Goal: Use online tool/utility: Utilize a website feature to perform a specific function

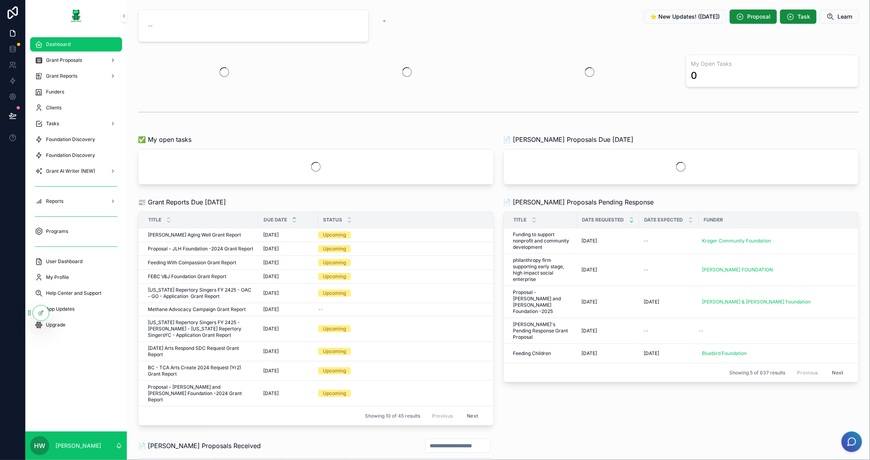
click at [82, 169] on span "Grant AI Writer (NEW)" at bounding box center [70, 171] width 49 height 6
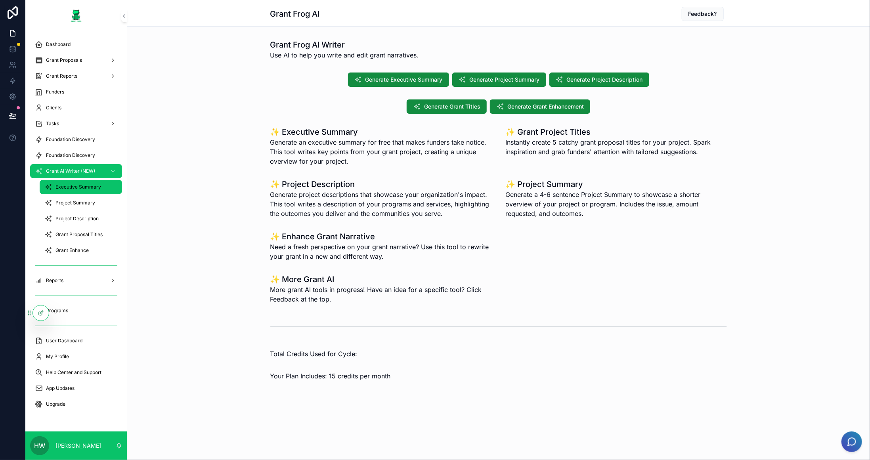
click at [84, 186] on span "Executive Summary" at bounding box center [78, 187] width 46 height 6
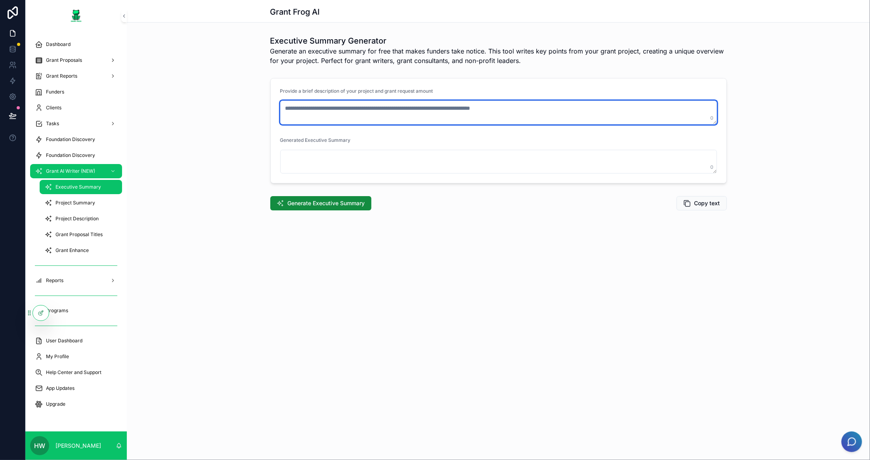
click at [501, 112] on textarea "scrollable content" at bounding box center [498, 113] width 437 height 24
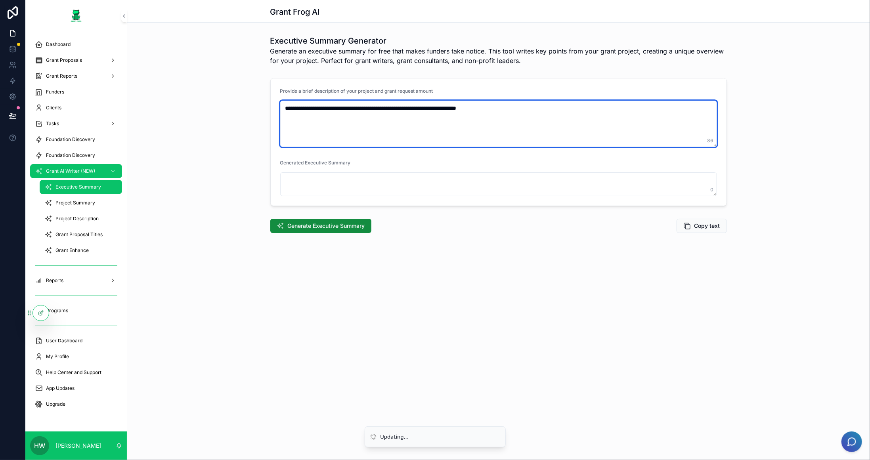
type textarea "**********"
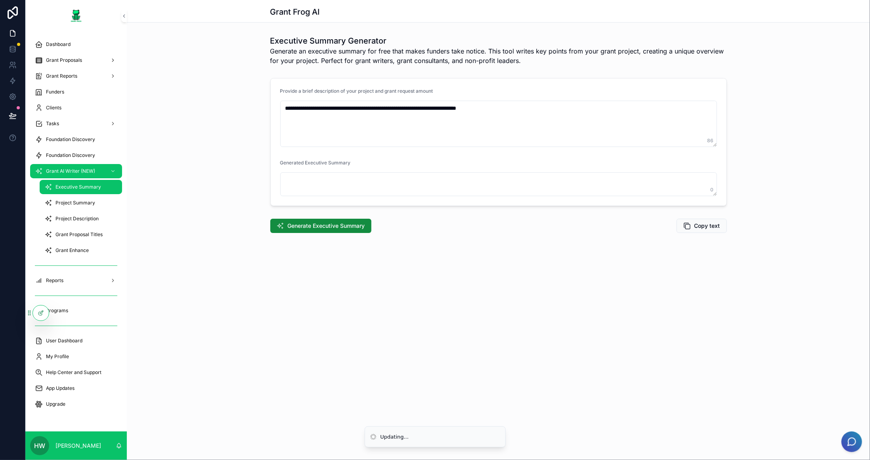
click at [522, 280] on div "**********" at bounding box center [498, 143] width 743 height 287
click at [337, 226] on span "Generate Executive Summary" at bounding box center [326, 226] width 77 height 8
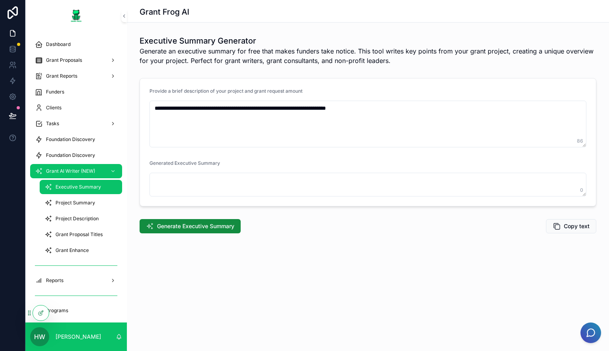
type textarea "**********"
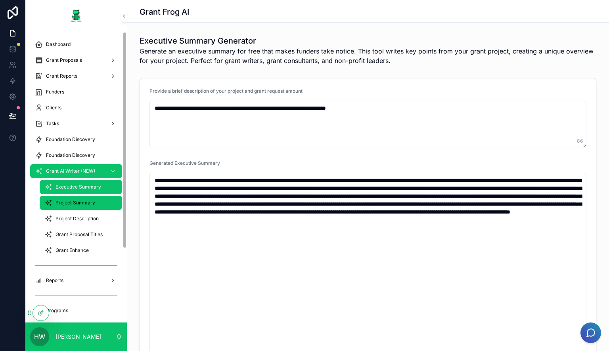
click at [80, 201] on span "Project Summary" at bounding box center [75, 203] width 40 height 6
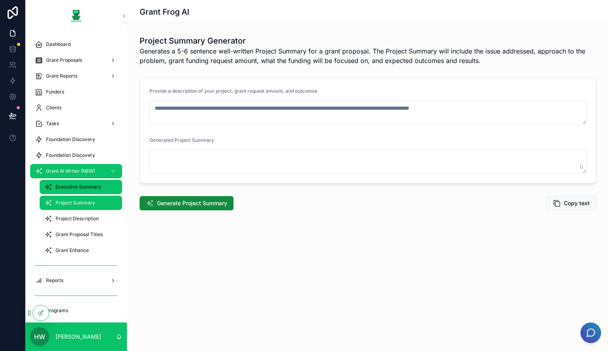
click at [82, 193] on div "Executive Summary" at bounding box center [80, 187] width 73 height 13
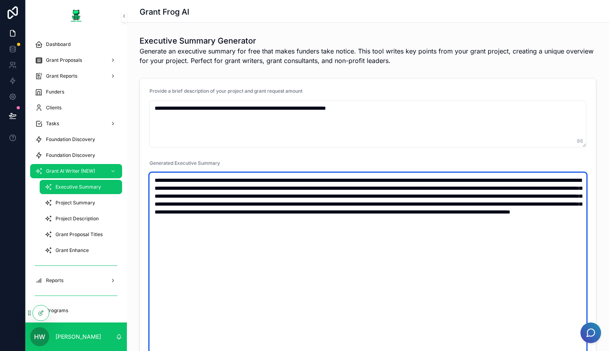
click at [298, 222] on textarea "scrollable content" at bounding box center [367, 295] width 437 height 245
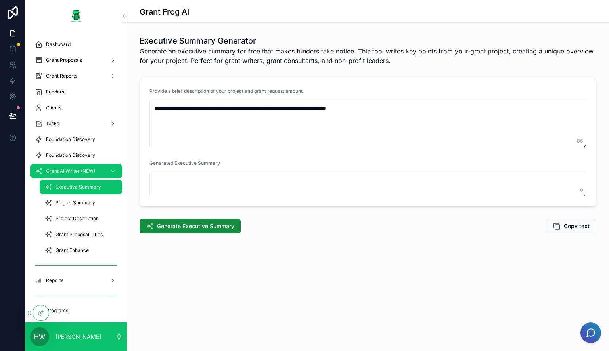
click at [296, 156] on form "**********" at bounding box center [368, 142] width 456 height 128
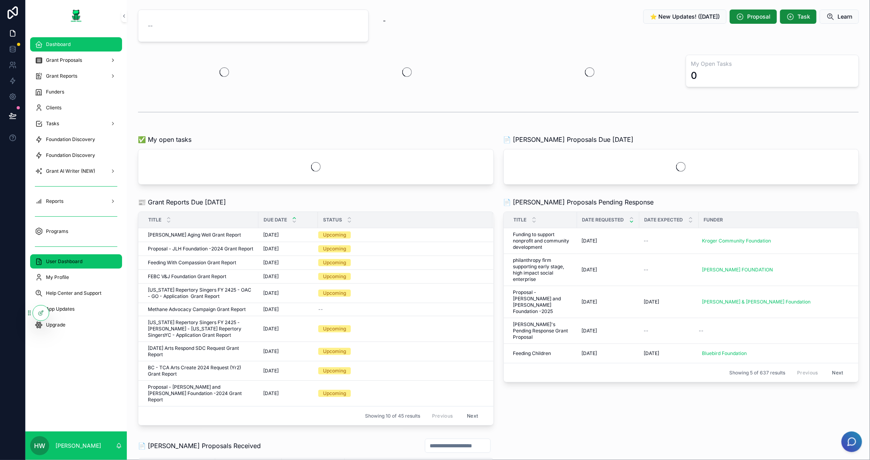
click at [56, 264] on span "User Dashboard" at bounding box center [64, 261] width 36 height 6
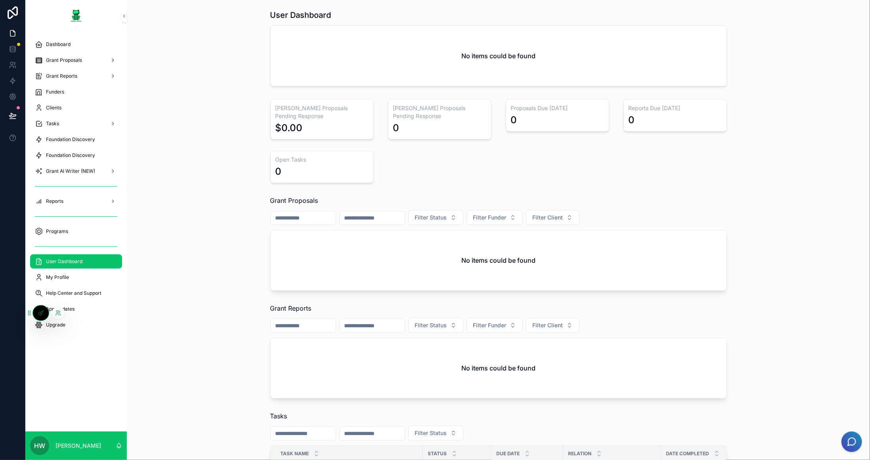
click at [61, 317] on div at bounding box center [58, 313] width 13 height 13
click at [59, 313] on icon at bounding box center [58, 313] width 6 height 6
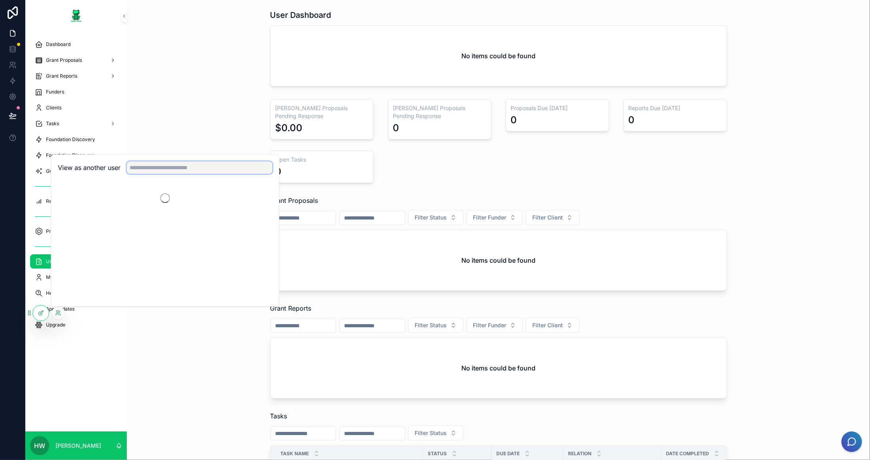
click at [179, 169] on input "text" at bounding box center [200, 167] width 146 height 13
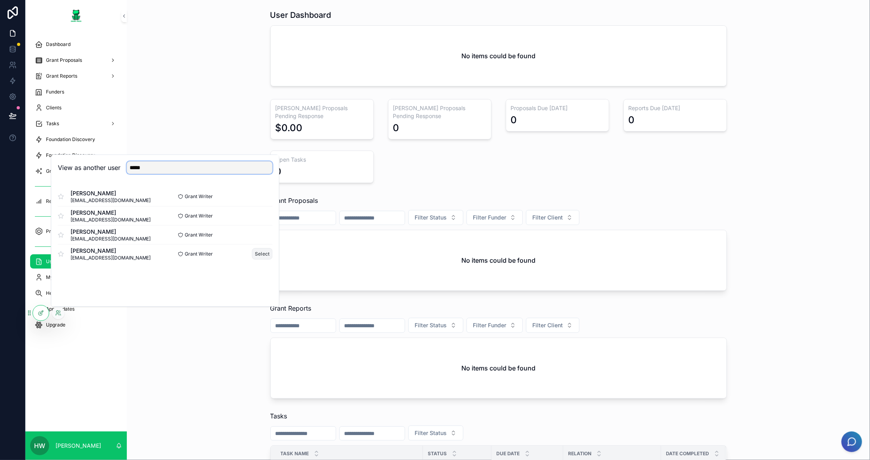
type input "*****"
click at [263, 256] on button "Select" at bounding box center [262, 253] width 21 height 11
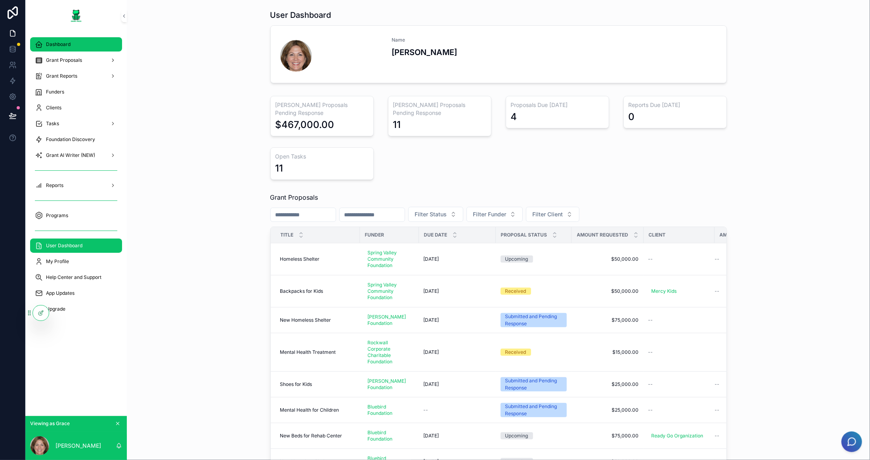
click at [75, 46] on div "Dashboard" at bounding box center [76, 44] width 82 height 13
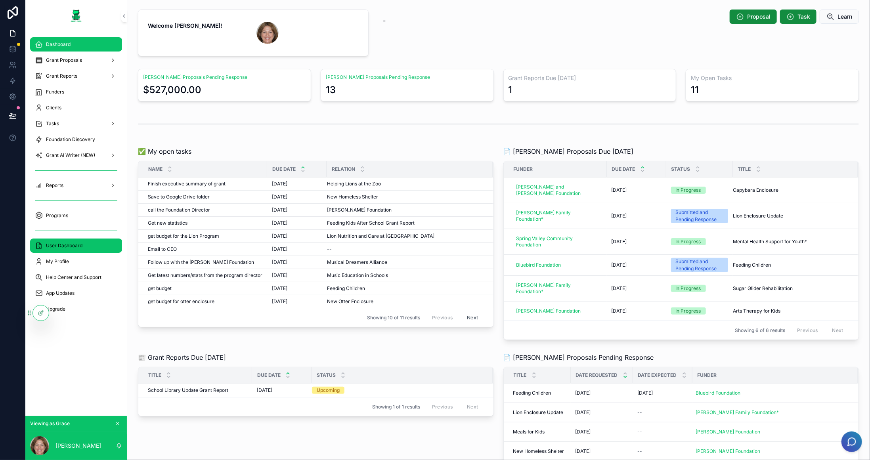
click at [76, 241] on div "User Dashboard" at bounding box center [76, 245] width 82 height 13
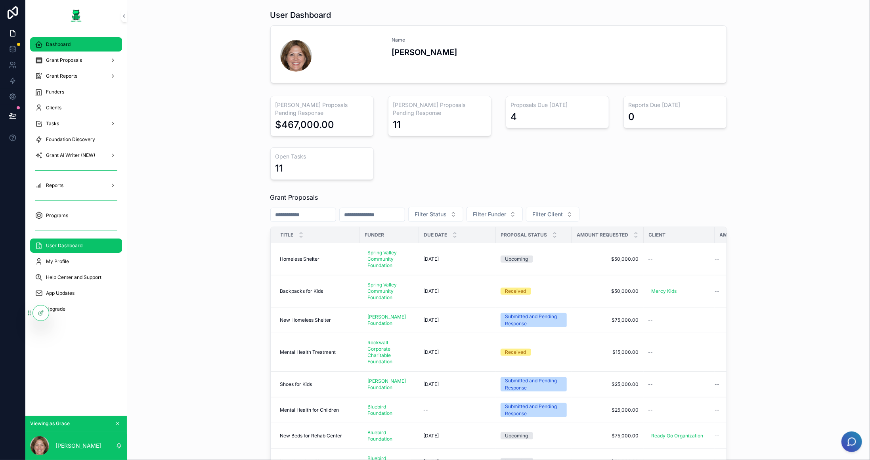
click at [49, 42] on span "Dashboard" at bounding box center [58, 44] width 25 height 6
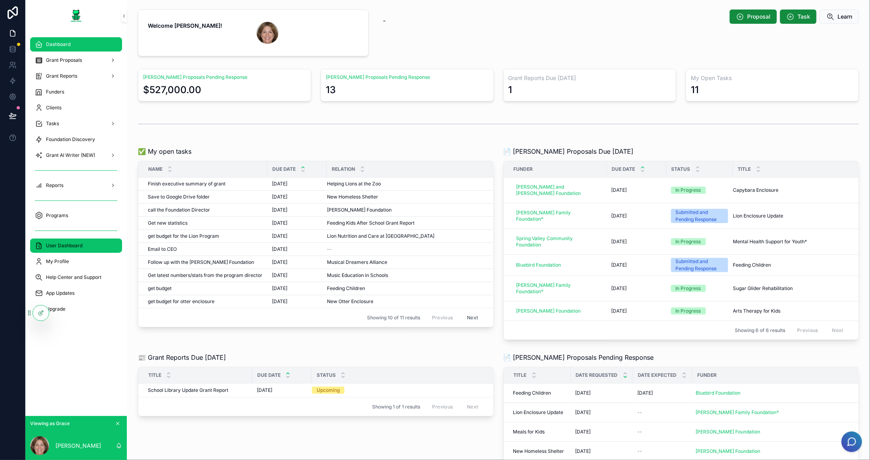
click at [90, 246] on div "User Dashboard" at bounding box center [76, 245] width 82 height 13
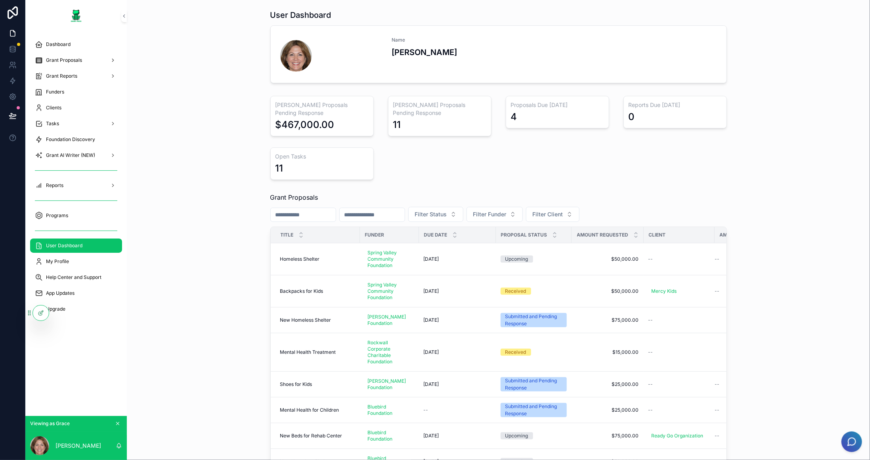
click at [297, 209] on input "scrollable content" at bounding box center [303, 214] width 65 height 11
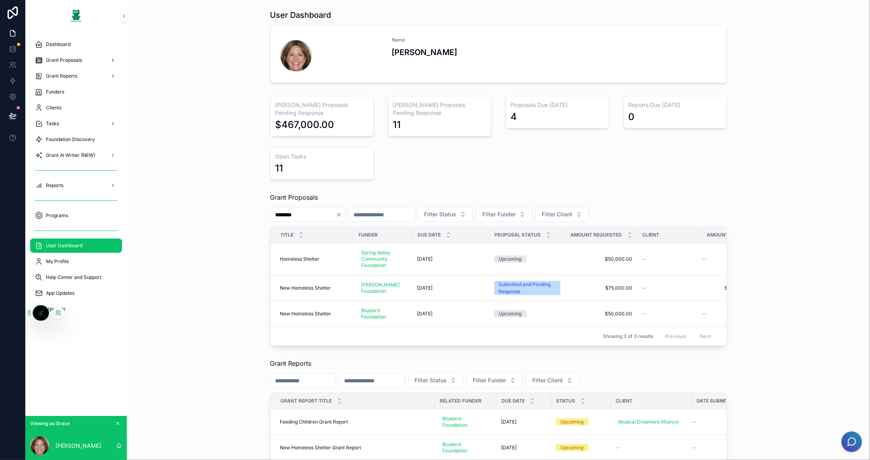
type input "********"
click at [36, 318] on div at bounding box center [41, 313] width 16 height 15
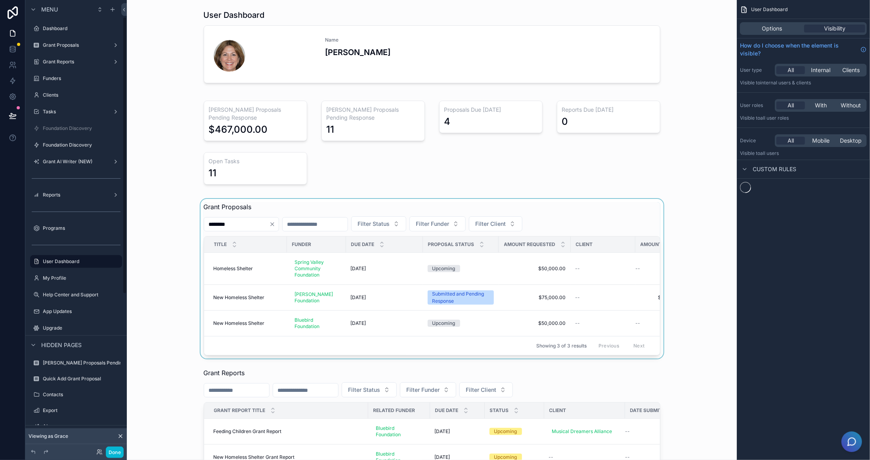
scroll to position [27, 0]
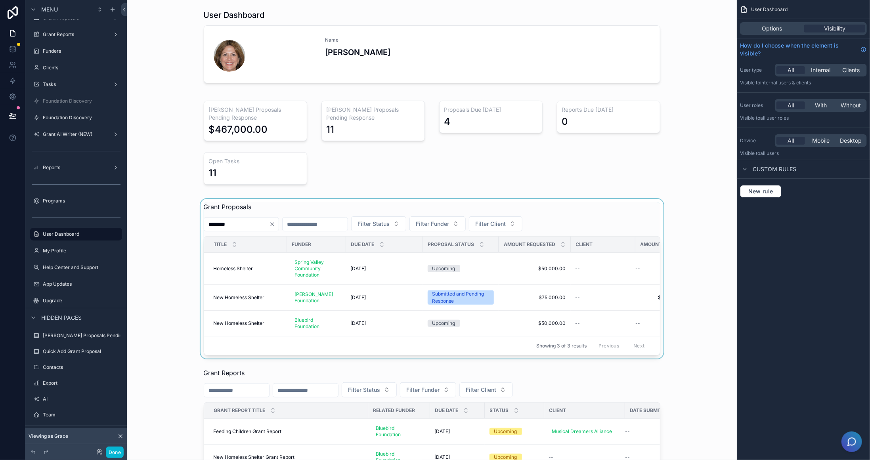
click at [315, 199] on div "scrollable content" at bounding box center [431, 279] width 597 height 160
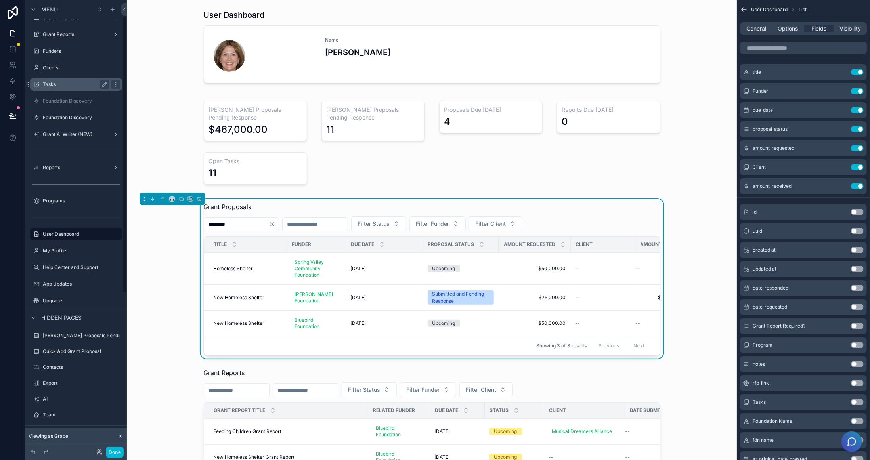
scroll to position [0, 0]
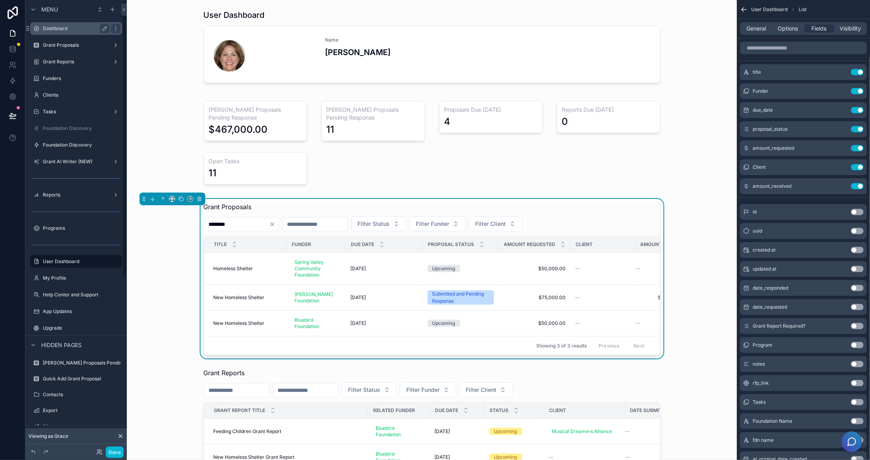
click at [77, 31] on label "Dashboard" at bounding box center [74, 28] width 63 height 6
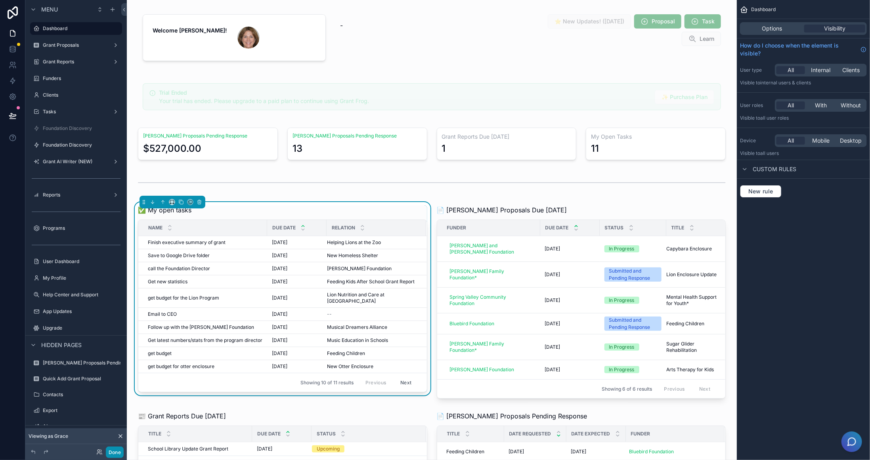
click at [110, 454] on button "Done" at bounding box center [115, 452] width 18 height 11
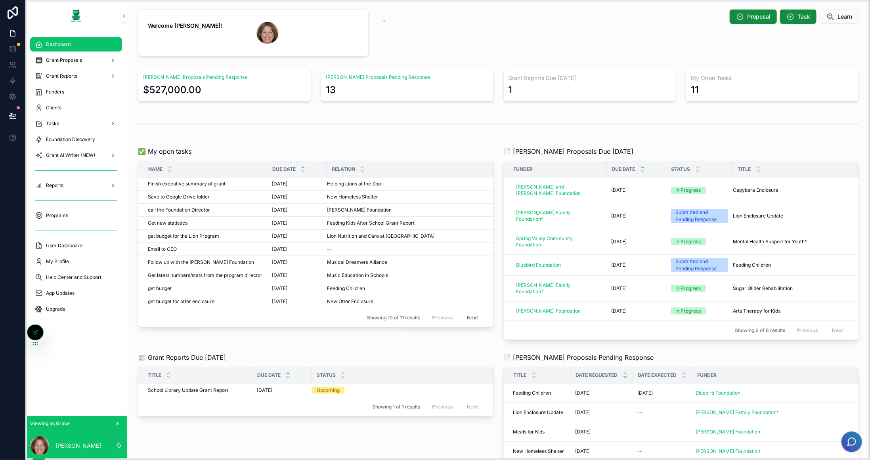
drag, startPoint x: 28, startPoint y: 312, endPoint x: 29, endPoint y: 331, distance: 19.8
drag, startPoint x: 34, startPoint y: 457, endPoint x: 36, endPoint y: 447, distance: 10.4
click at [88, 304] on div "Upgrade" at bounding box center [76, 309] width 82 height 13
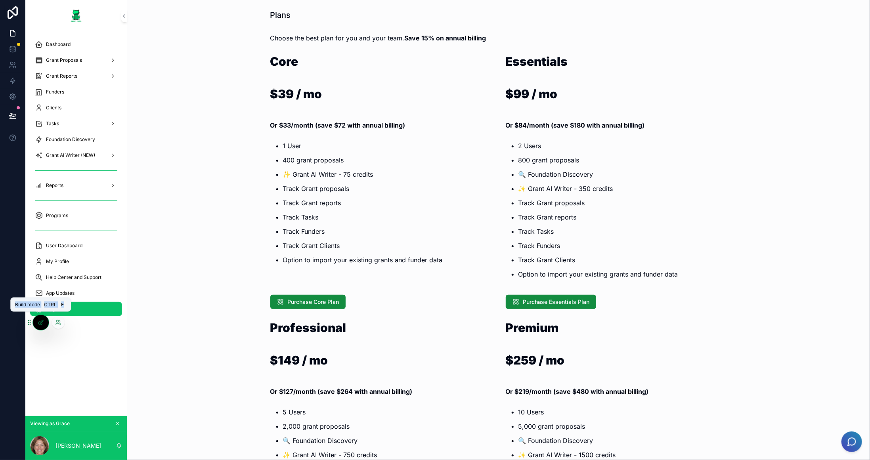
click at [36, 320] on div at bounding box center [41, 322] width 16 height 15
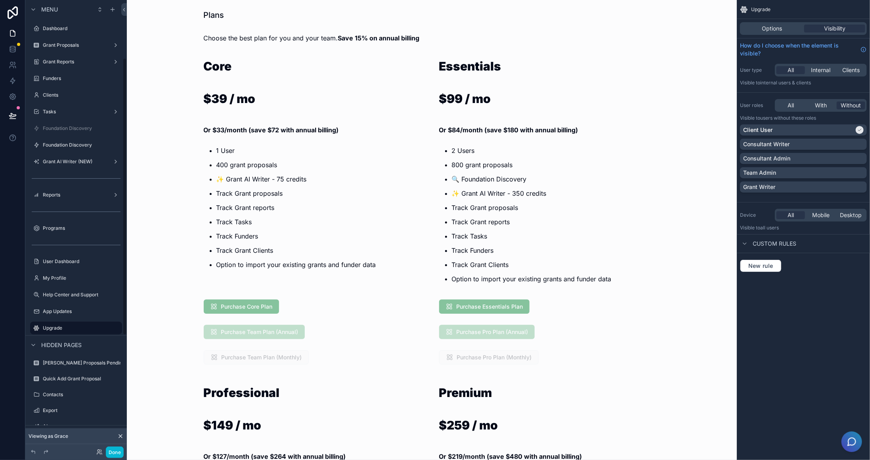
scroll to position [94, 0]
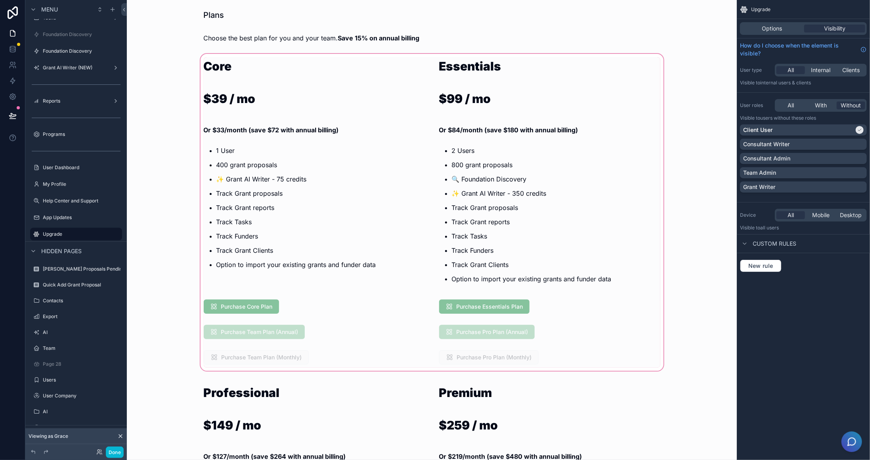
click at [536, 216] on div "scrollable content" at bounding box center [431, 212] width 597 height 320
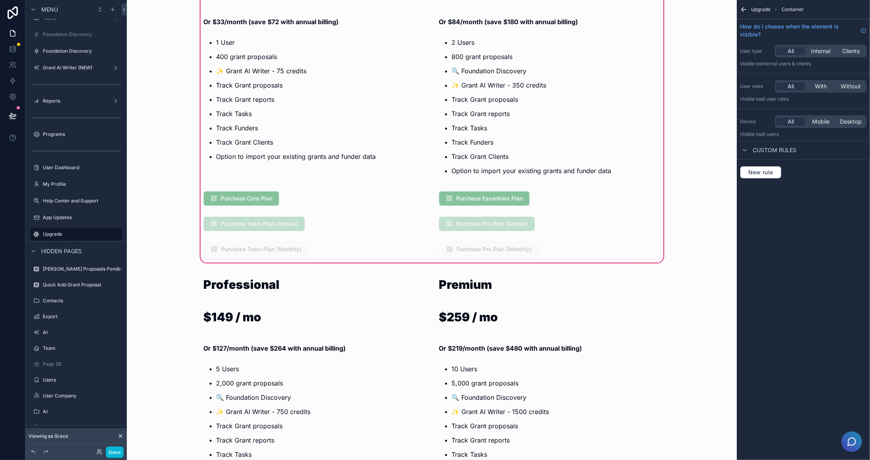
scroll to position [198, 0]
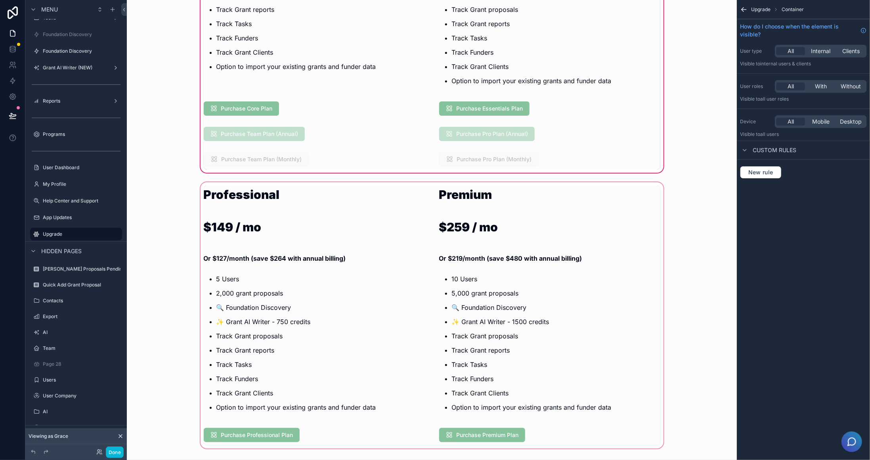
click at [370, 347] on div "scrollable content" at bounding box center [431, 316] width 597 height 270
click at [368, 346] on div "scrollable content" at bounding box center [431, 316] width 597 height 270
click at [305, 325] on div "scrollable content" at bounding box center [431, 316] width 597 height 270
click at [471, 325] on div "scrollable content" at bounding box center [431, 316] width 597 height 270
